Goal: Task Accomplishment & Management: Manage account settings

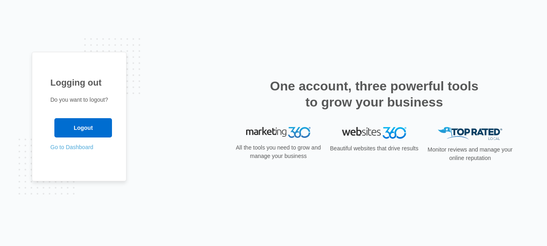
click at [85, 149] on link "Go to Dashboard" at bounding box center [71, 147] width 43 height 6
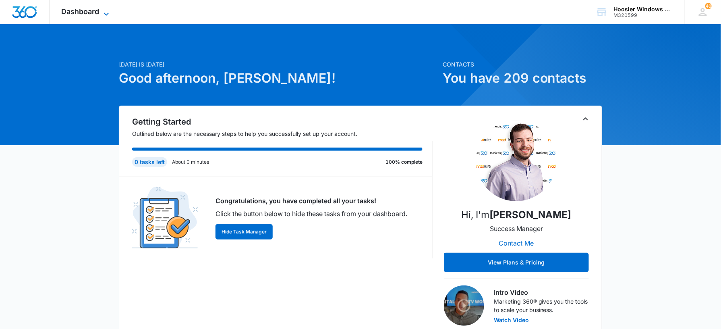
click at [103, 14] on icon at bounding box center [106, 14] width 10 height 10
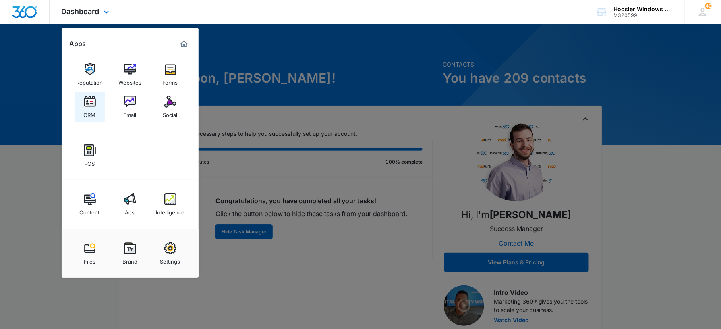
click at [92, 105] on img at bounding box center [90, 101] width 12 height 12
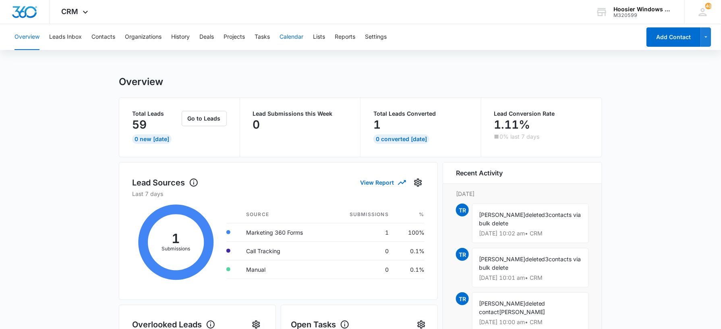
click at [300, 37] on button "Calendar" at bounding box center [291, 37] width 24 height 26
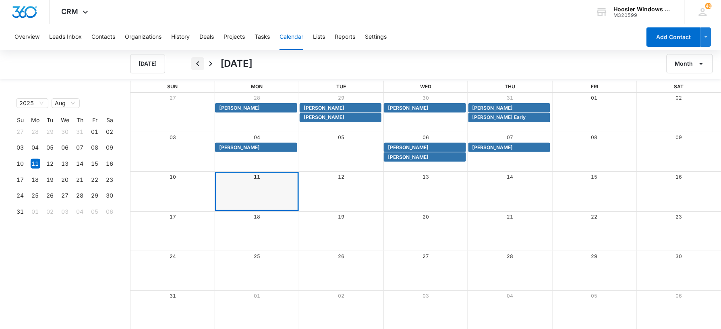
click at [197, 66] on icon "Back" at bounding box center [198, 64] width 10 height 10
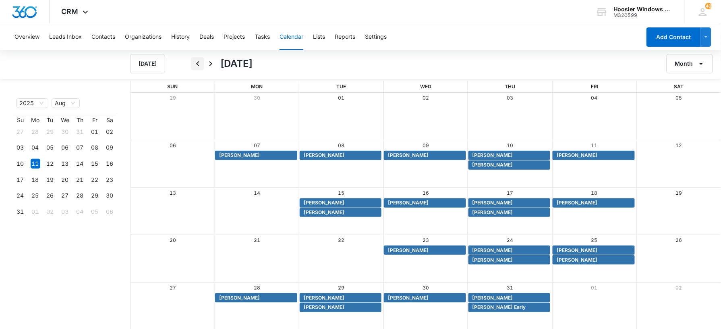
click at [195, 66] on icon "Back" at bounding box center [198, 64] width 10 height 10
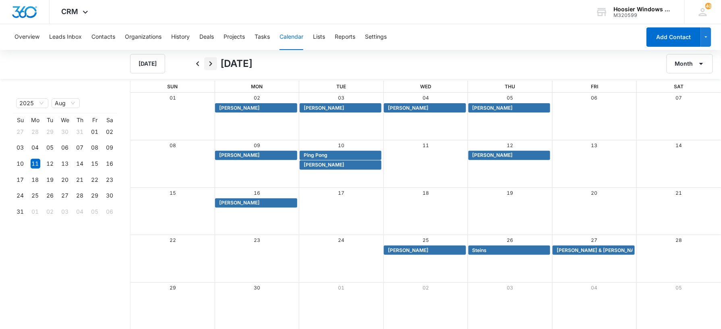
click at [213, 65] on icon "Next" at bounding box center [211, 64] width 10 height 10
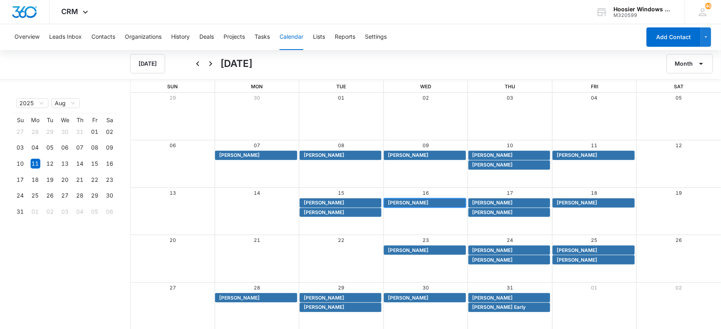
click at [411, 202] on span "Karen Londry" at bounding box center [408, 202] width 41 height 7
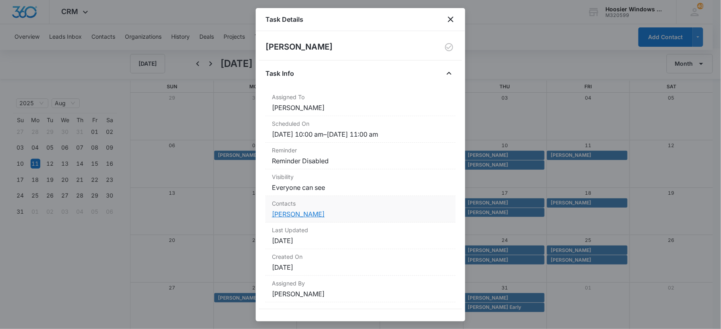
click at [300, 213] on link "Karen Londry" at bounding box center [298, 214] width 53 height 8
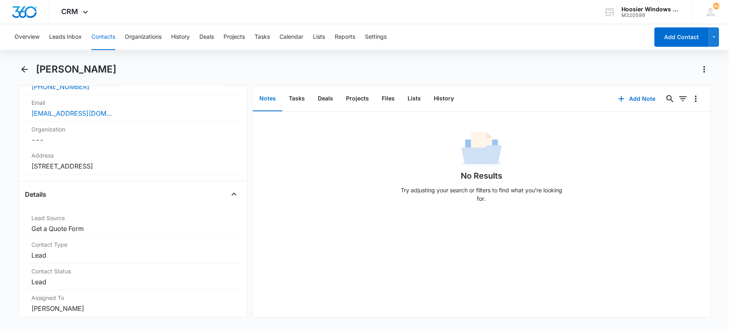
scroll to position [199, 0]
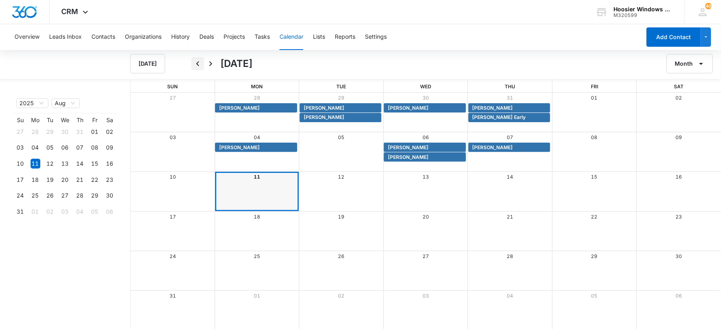
click at [196, 62] on icon "Back" at bounding box center [198, 64] width 10 height 10
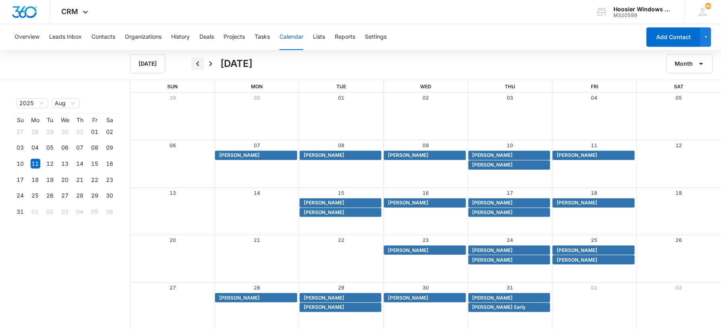
click at [195, 65] on icon "Back" at bounding box center [198, 64] width 10 height 10
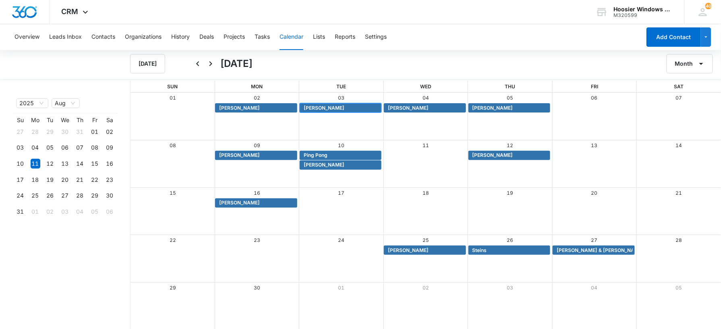
click at [332, 107] on span "Scott Lewis" at bounding box center [342, 107] width 76 height 7
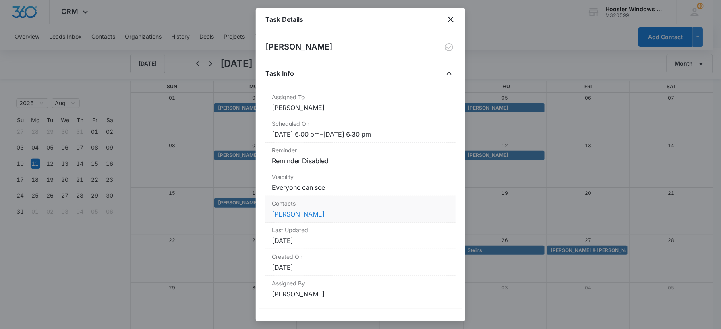
click at [290, 215] on link "Scott Lewis" at bounding box center [298, 214] width 53 height 8
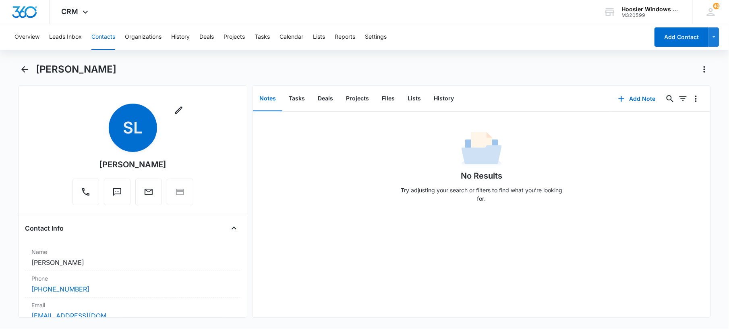
click at [31, 73] on div "Scott Lewis" at bounding box center [364, 74] width 693 height 23
click at [28, 69] on icon "Back" at bounding box center [25, 69] width 10 height 10
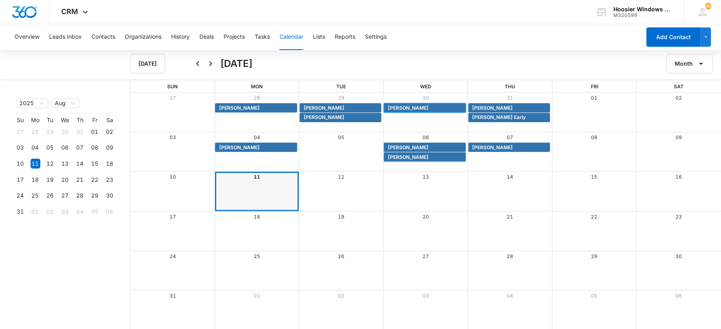
click at [406, 106] on span "John Wesseler" at bounding box center [408, 107] width 41 height 7
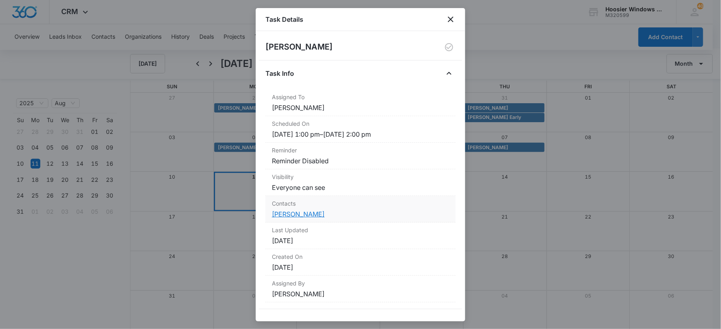
click at [302, 212] on link "John Wesseler" at bounding box center [298, 214] width 53 height 8
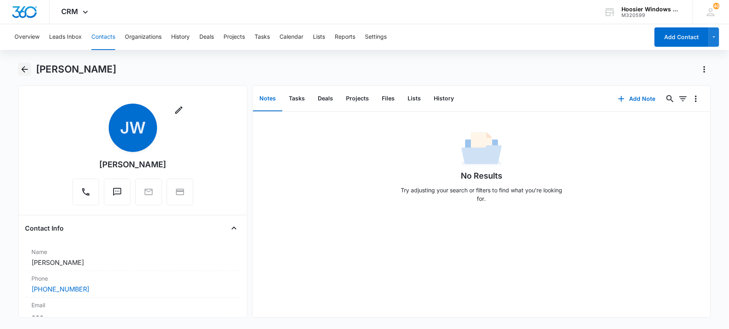
click at [26, 68] on icon "Back" at bounding box center [25, 69] width 10 height 10
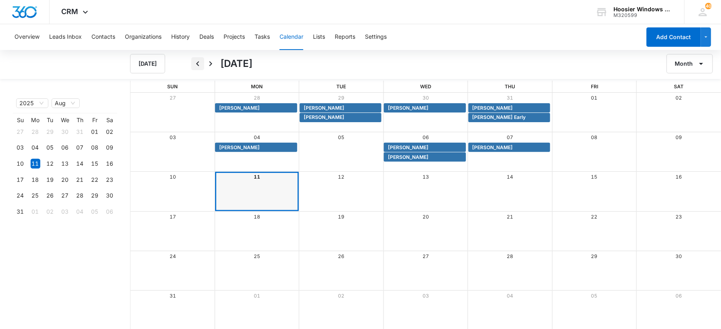
click at [195, 62] on icon "Back" at bounding box center [198, 64] width 10 height 10
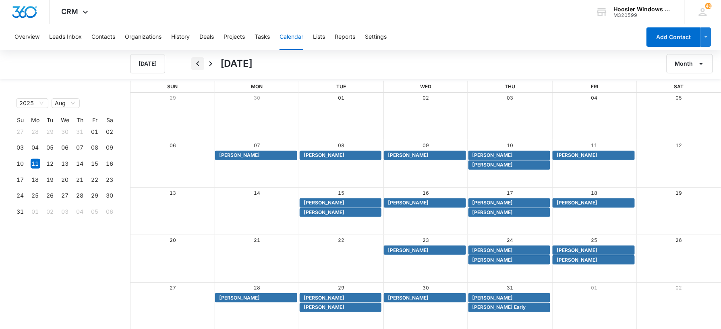
click at [195, 62] on icon "Back" at bounding box center [198, 64] width 10 height 10
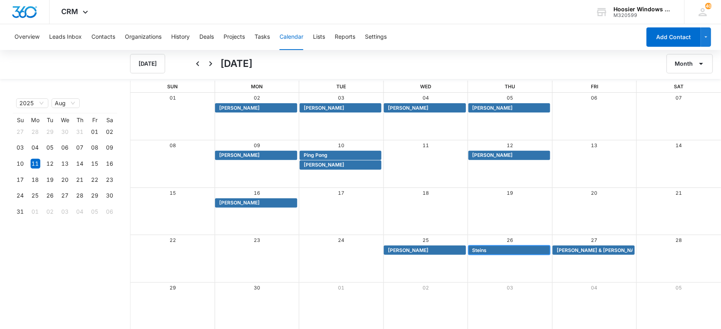
click at [491, 249] on span "Steins" at bounding box center [510, 249] width 76 height 7
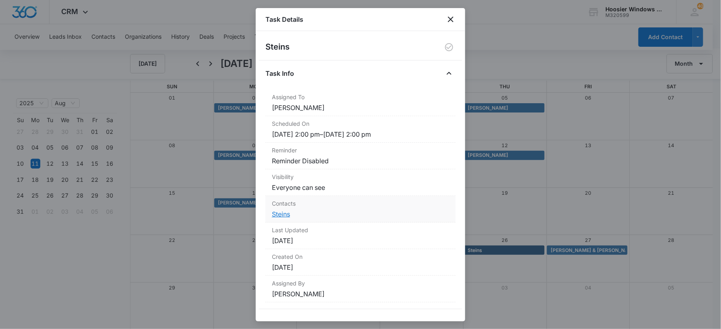
click at [278, 214] on link "Steins" at bounding box center [281, 214] width 18 height 8
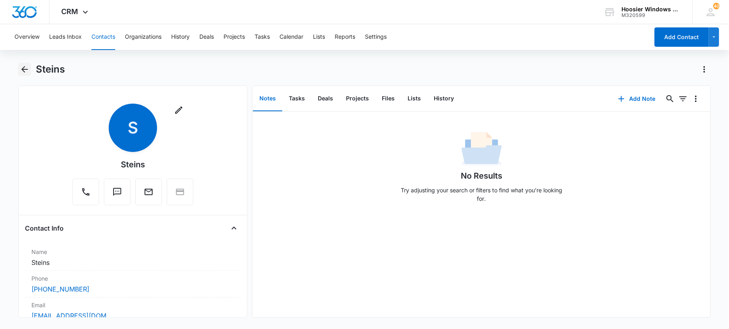
click at [25, 71] on icon "Back" at bounding box center [25, 69] width 10 height 10
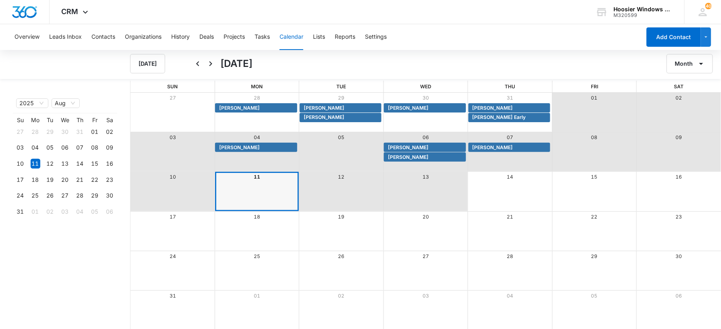
drag, startPoint x: 403, startPoint y: 180, endPoint x: 263, endPoint y: 107, distance: 158.2
click at [263, 107] on div "Sun Mon Tue Wed Thu Fri Sat 27 28 29 30 31 01 02 Mickie Cadwell Carl Crabiel Jo…" at bounding box center [425, 205] width 590 height 249
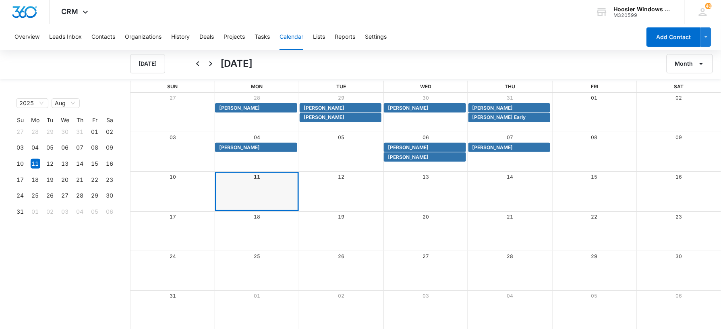
click at [190, 65] on div "Today August 2025 Month" at bounding box center [425, 63] width 591 height 19
click at [197, 65] on icon "Back" at bounding box center [198, 64] width 10 height 10
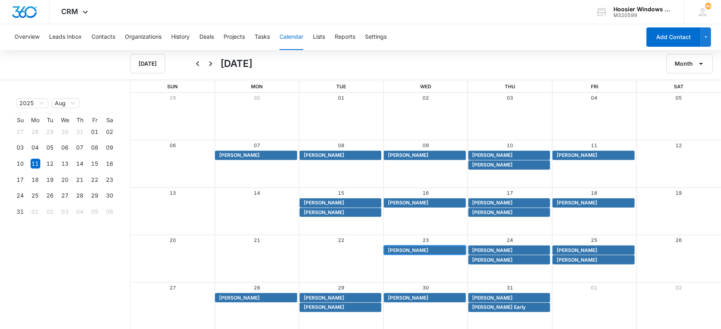
click at [408, 250] on span "Muller Soliman" at bounding box center [408, 249] width 41 height 7
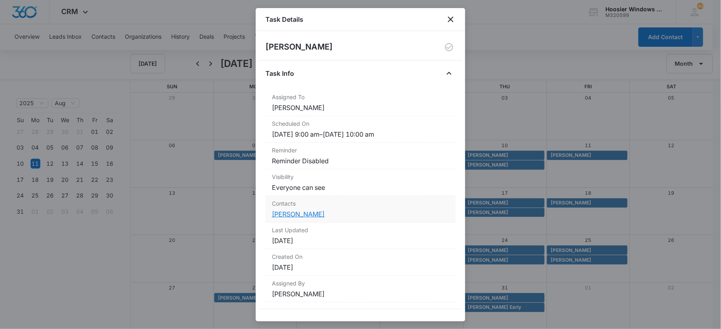
click at [310, 211] on link "Muller Soliman" at bounding box center [298, 214] width 53 height 8
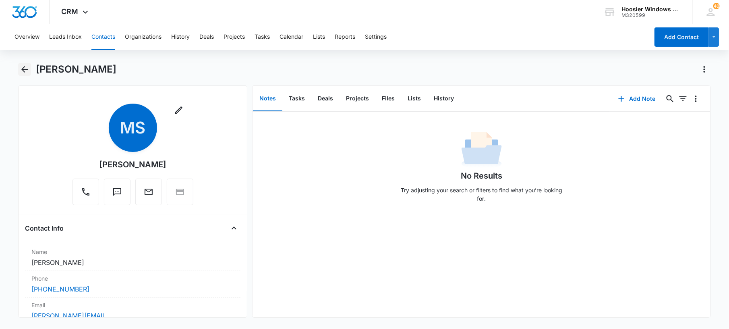
click at [26, 64] on icon "Back" at bounding box center [25, 69] width 10 height 10
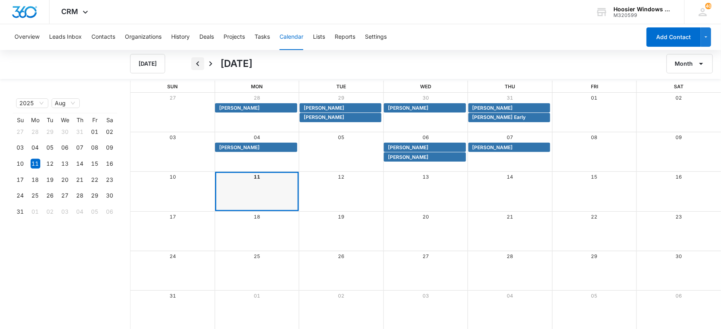
click at [191, 63] on button "Back" at bounding box center [197, 63] width 13 height 13
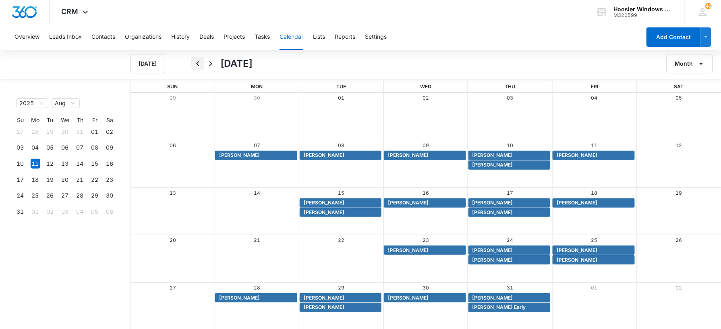
click at [192, 64] on button "Back" at bounding box center [197, 63] width 13 height 13
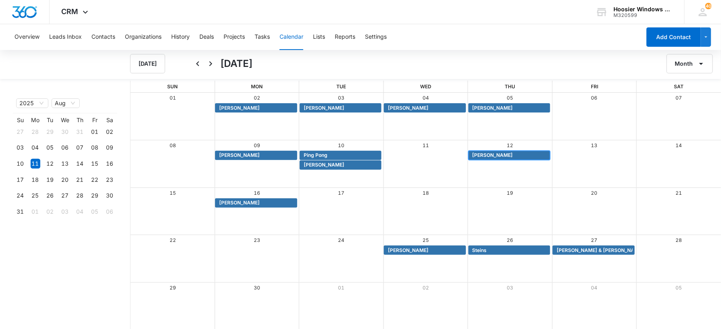
click at [503, 159] on div "Chris Wayman" at bounding box center [509, 155] width 82 height 9
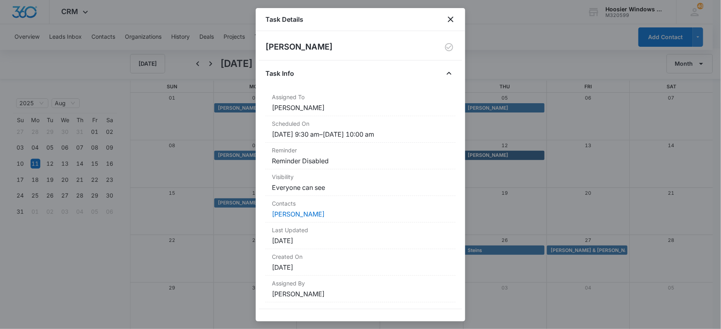
click at [455, 25] on div "Task Details" at bounding box center [360, 19] width 209 height 23
click at [451, 20] on icon "close" at bounding box center [451, 20] width 6 height 6
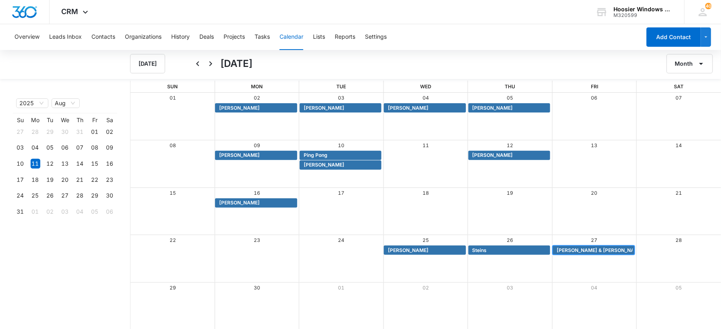
click at [570, 250] on span "Pauline & Larry January" at bounding box center [610, 249] width 107 height 7
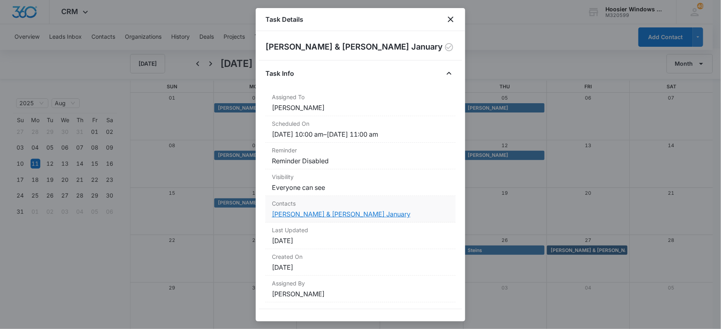
click at [311, 213] on link "Pauline & Larry January" at bounding box center [341, 214] width 139 height 8
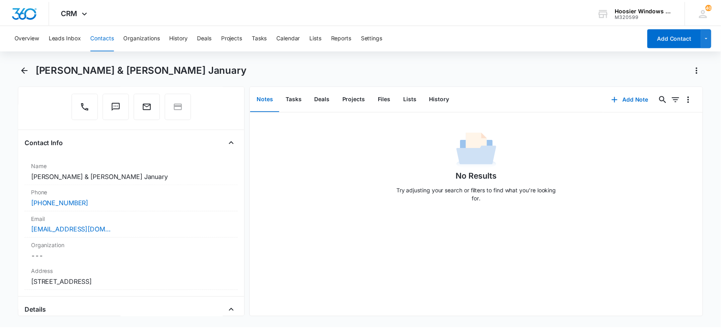
scroll to position [101, 0]
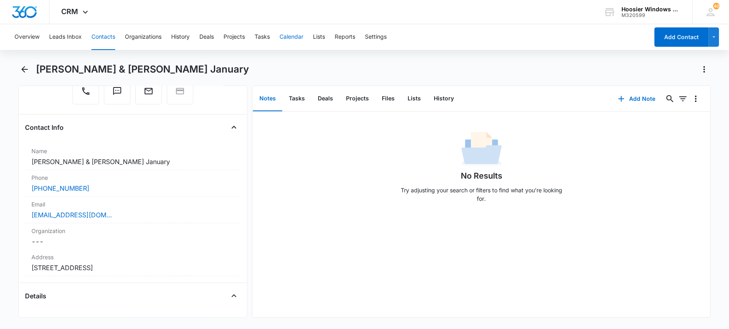
click at [303, 37] on button "Calendar" at bounding box center [291, 37] width 24 height 26
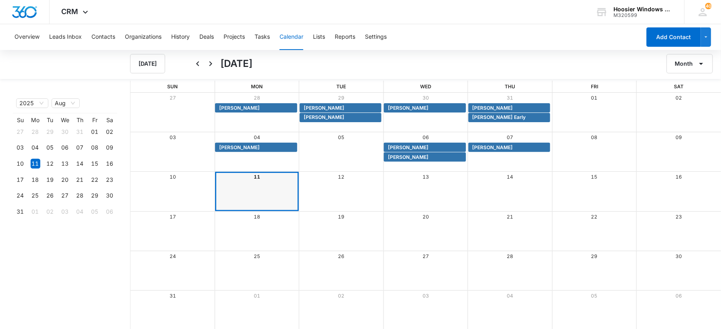
click at [300, 37] on button "Calendar" at bounding box center [291, 37] width 24 height 26
click at [36, 37] on button "Overview" at bounding box center [26, 37] width 25 height 26
